Goal: Check status: Check status

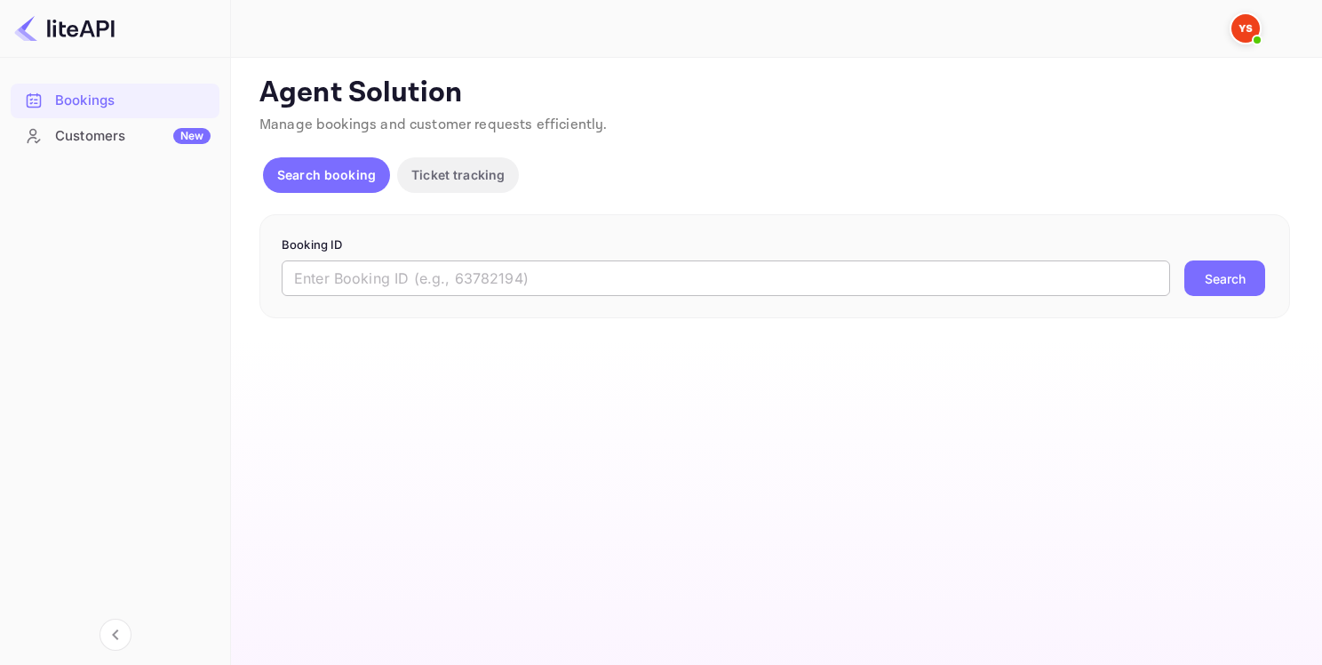
click at [468, 267] on input "text" at bounding box center [726, 278] width 889 height 36
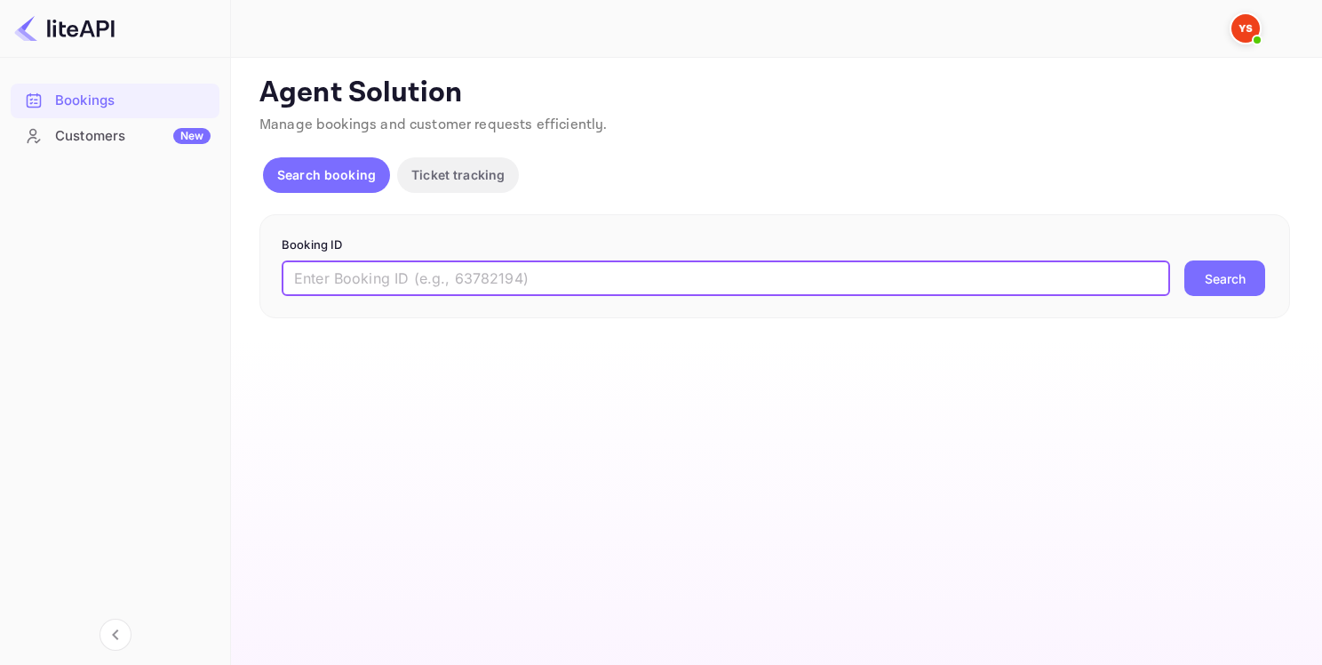
paste input "9252960"
type input "9252960"
click at [1262, 281] on button "Search" at bounding box center [1225, 278] width 81 height 36
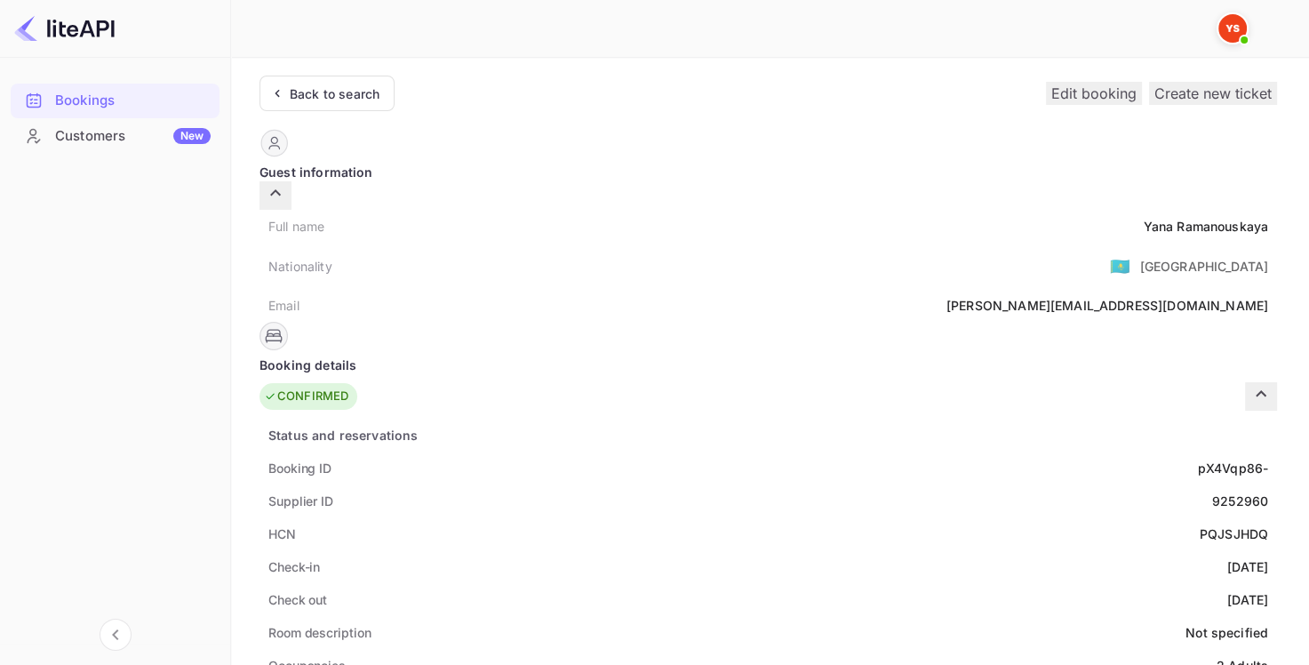
click at [1212, 491] on div "9252960" at bounding box center [1240, 500] width 56 height 19
copy div "9252960"
drag, startPoint x: 618, startPoint y: 210, endPoint x: 740, endPoint y: 199, distance: 122.2
click at [740, 210] on div "Full name [PERSON_NAME]" at bounding box center [767, 226] width 1017 height 33
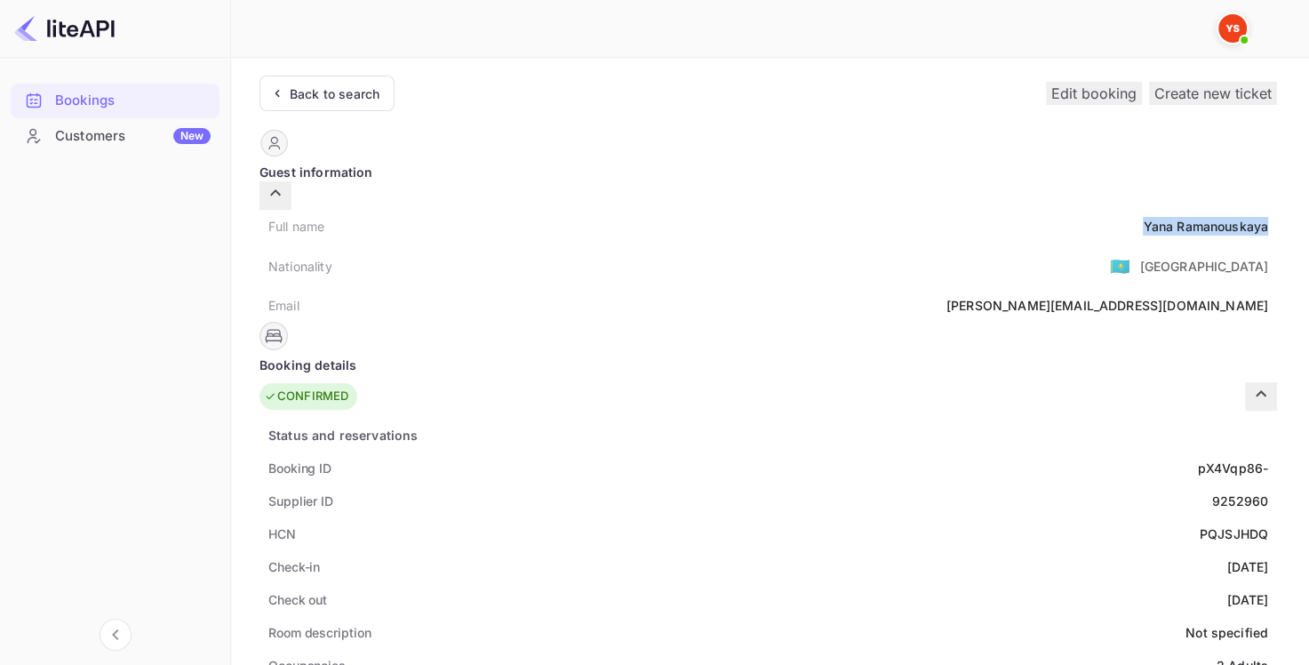
copy div "[PERSON_NAME]"
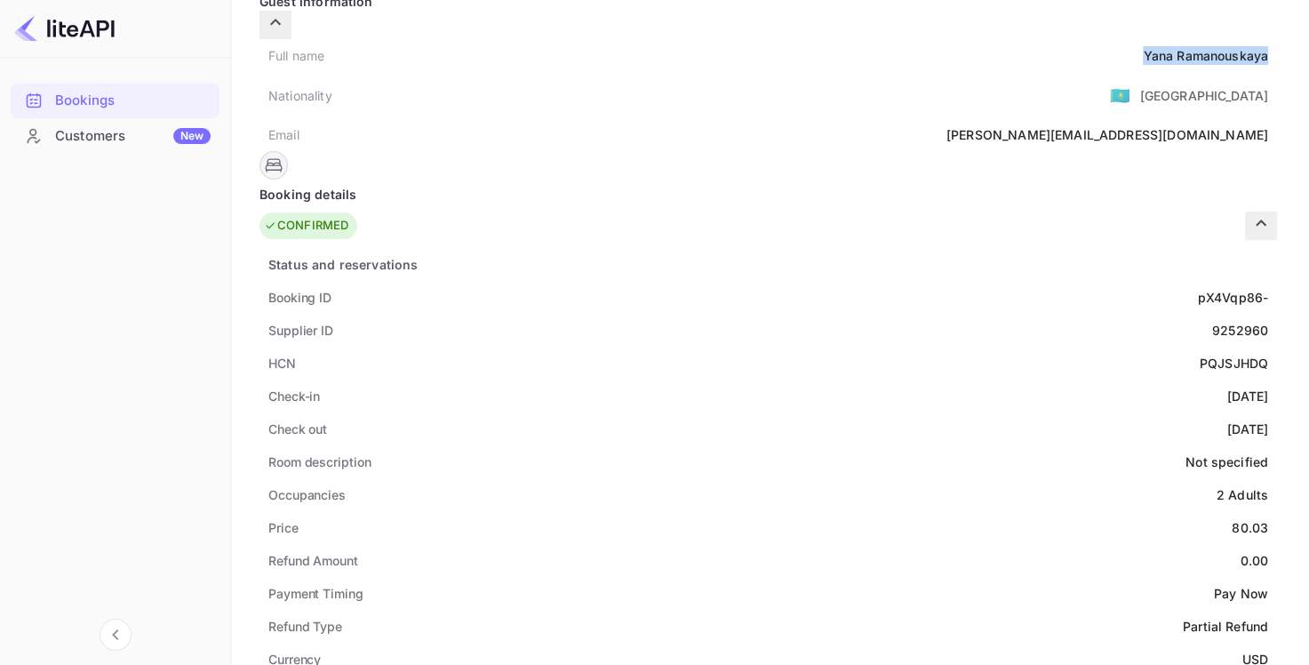
scroll to position [178, 0]
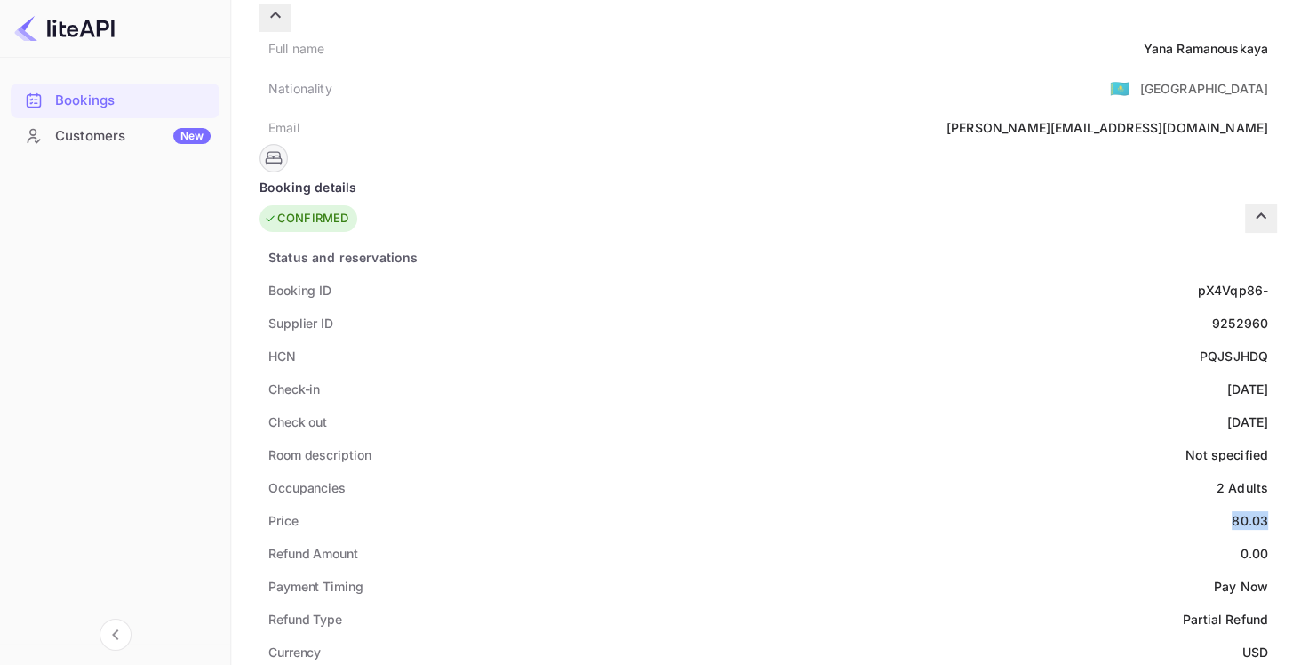
drag, startPoint x: 706, startPoint y: 490, endPoint x: 750, endPoint y: 492, distance: 43.6
click at [750, 504] on div "Price 80.03" at bounding box center [767, 520] width 1017 height 33
copy div "80.03"
